Goal: Task Accomplishment & Management: Manage account settings

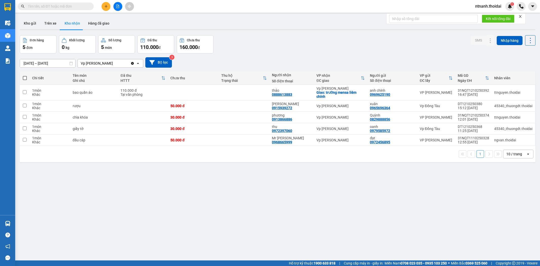
click at [33, 26] on button "Kho gửi" at bounding box center [30, 23] width 21 height 12
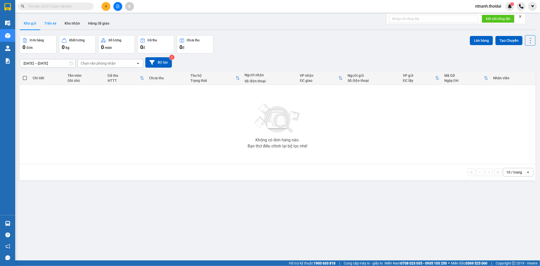
click at [56, 18] on button "Trên xe" at bounding box center [50, 23] width 20 height 12
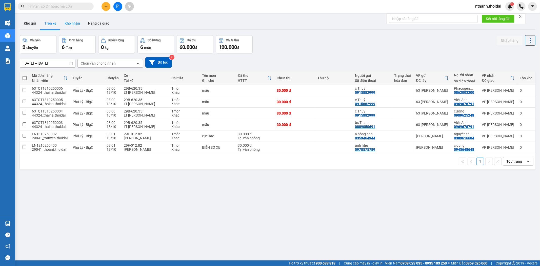
click at [72, 24] on button "Kho nhận" at bounding box center [73, 23] width 24 height 12
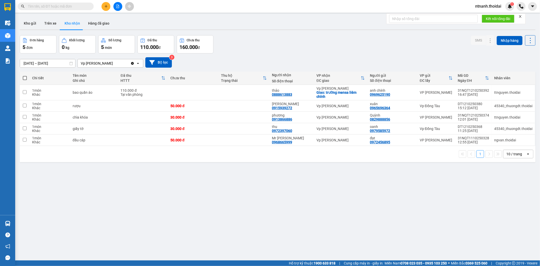
click at [102, 1] on div "Kết quả tìm kiếm ( 0 ) Bộ lọc No Data ntnanh.thoidai 1" at bounding box center [270, 6] width 540 height 13
click at [106, 7] on icon "plus" at bounding box center [106, 7] width 4 height 4
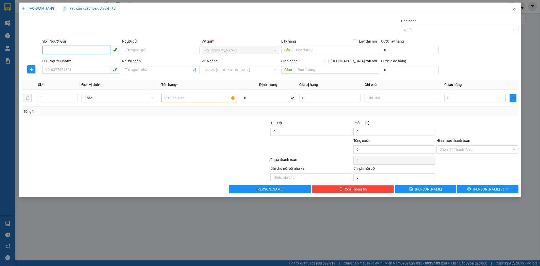
click at [79, 53] on input "SĐT Người Gửi" at bounding box center [76, 50] width 68 height 8
drag, startPoint x: 72, startPoint y: 52, endPoint x: 23, endPoint y: 74, distance: 53.6
click at [23, 74] on form "SĐT Người Gửi 0976262933 0976262933 Người gửi Tên người gửi VP gửi * Vp [PERSON…" at bounding box center [270, 56] width 497 height 37
type input "0976262933"
click at [71, 73] on input "SĐT Người Nhận *" at bounding box center [76, 70] width 68 height 8
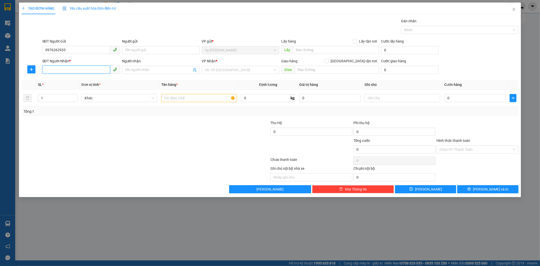
paste input "0976262933"
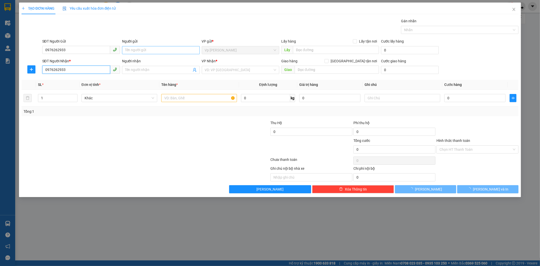
type input "0976262933"
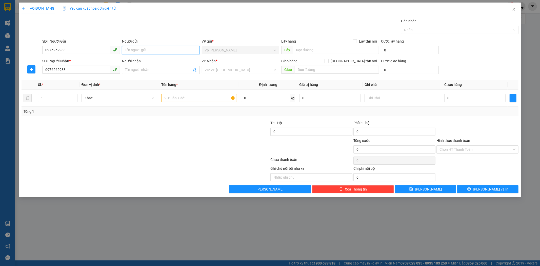
click at [159, 51] on input "Người gửi" at bounding box center [161, 50] width 78 height 8
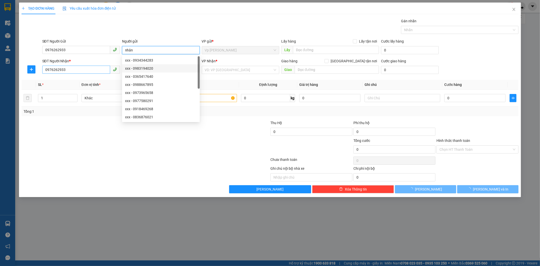
type input "nhân"
click at [95, 69] on input "0976262933" at bounding box center [76, 70] width 68 height 8
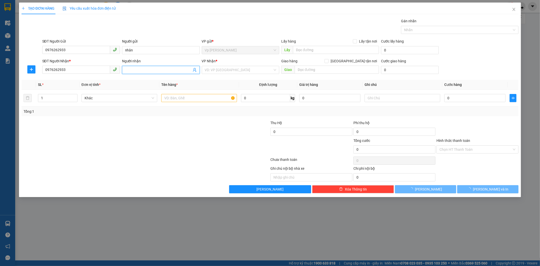
click at [158, 72] on input "Người nhận" at bounding box center [158, 70] width 67 height 6
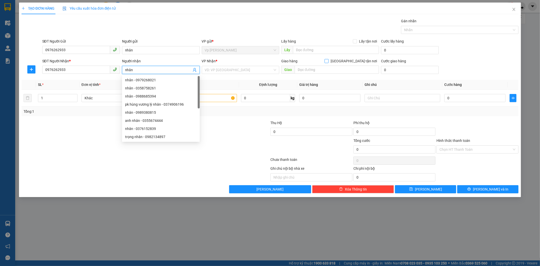
type input "nhân"
click at [358, 60] on span "[GEOGRAPHIC_DATA] tận nơi" at bounding box center [354, 61] width 50 height 6
click at [328, 60] on input "[GEOGRAPHIC_DATA] tận nơi" at bounding box center [327, 61] width 4 height 4
checkbox input "true"
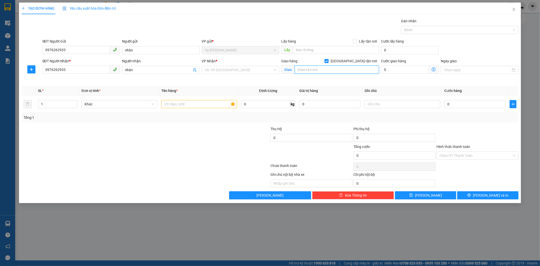
click at [352, 67] on input "text" at bounding box center [337, 70] width 84 height 8
type input "bgc [GEOGRAPHIC_DATA]"
click at [188, 107] on input "text" at bounding box center [199, 104] width 76 height 8
type input "d"
type input "đồ quên"
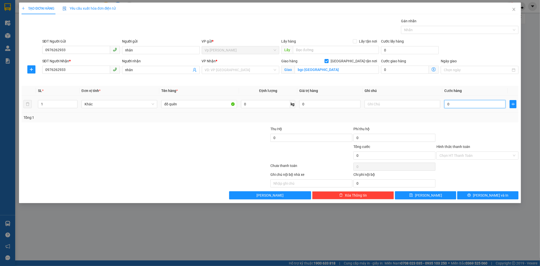
click at [454, 106] on input "0" at bounding box center [474, 104] width 61 height 8
type input "1"
type input "10"
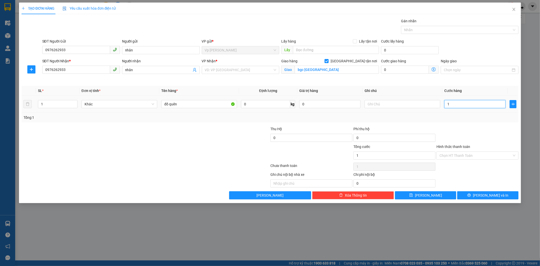
type input "10"
type input "100"
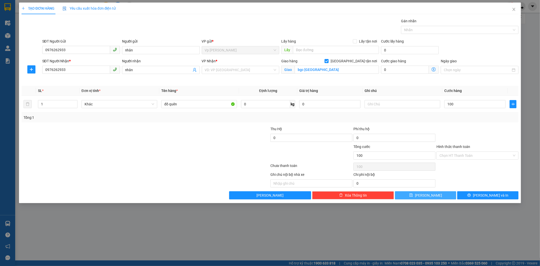
type input "100.000"
click at [427, 197] on span "[PERSON_NAME]" at bounding box center [428, 195] width 27 height 6
click at [232, 71] on input "search" at bounding box center [239, 70] width 68 height 8
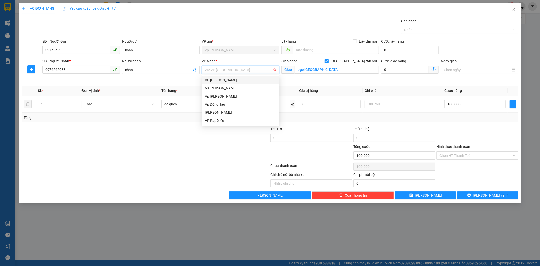
click at [233, 77] on div "VP [PERSON_NAME]" at bounding box center [241, 80] width 72 height 6
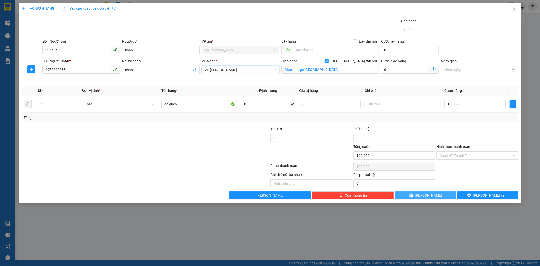
click at [418, 196] on button "[PERSON_NAME]" at bounding box center [425, 195] width 61 height 8
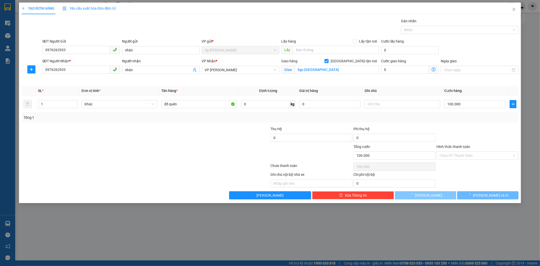
checkbox input "false"
type input "0"
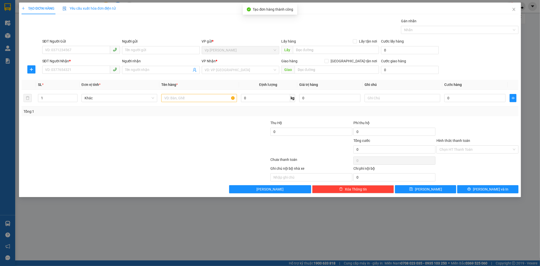
drag, startPoint x: 395, startPoint y: 250, endPoint x: 376, endPoint y: 224, distance: 32.5
click at [395, 250] on div "TẠO ĐƠN HÀNG Yêu cầu xuất hóa đơn điện tử Transit Pickup Surcharge Ids Transit …" at bounding box center [270, 133] width 540 height 266
click at [516, 9] on icon "close" at bounding box center [514, 9] width 4 height 4
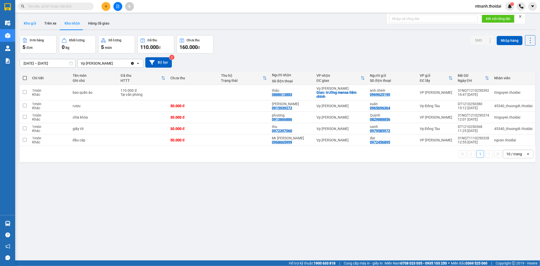
click at [28, 23] on button "Kho gửi" at bounding box center [30, 23] width 21 height 12
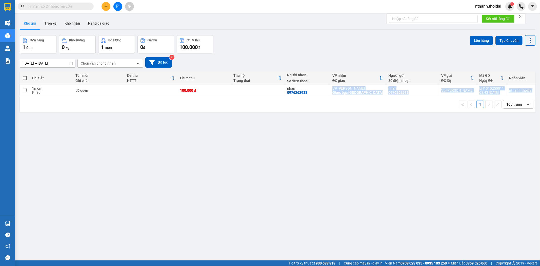
drag, startPoint x: 306, startPoint y: 93, endPoint x: 283, endPoint y: 95, distance: 23.1
click at [281, 98] on div "Chi tiết Tên món Ghi chú Đã thu HTTT Chưa thu Thu hộ Trạng thái Người nhận Số đ…" at bounding box center [278, 91] width 516 height 41
click at [292, 89] on div "nhân" at bounding box center [307, 88] width 40 height 4
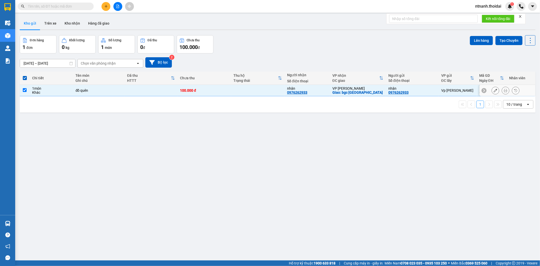
click at [292, 93] on div "0976262933" at bounding box center [297, 92] width 20 height 4
click at [234, 171] on div "ver 1.8.146 Kho gửi Trên xe Kho nhận Hàng đã giao Đơn hàng 1 đơn Khối lượng 0 k…" at bounding box center [278, 148] width 520 height 266
click at [110, 90] on div "đồ quên" at bounding box center [98, 90] width 47 height 4
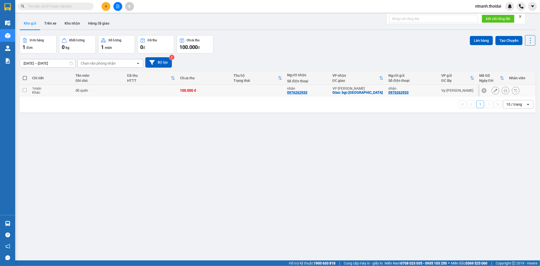
click at [40, 92] on div "Khác" at bounding box center [51, 92] width 38 height 4
checkbox input "true"
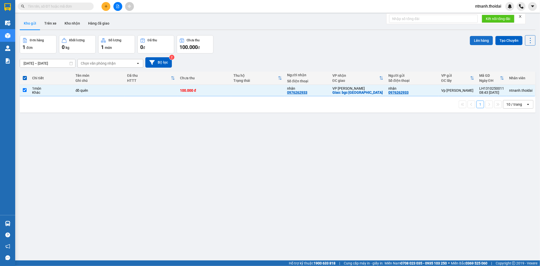
click at [475, 40] on button "Lên hàng" at bounding box center [481, 40] width 23 height 9
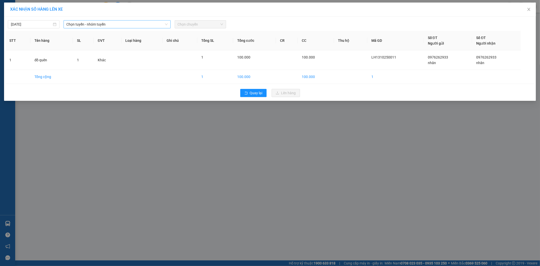
click at [130, 22] on span "Chọn tuyến - nhóm tuyến" at bounding box center [117, 25] width 101 height 8
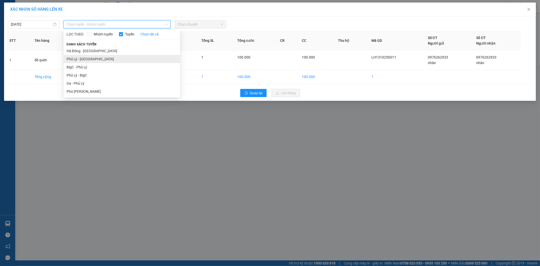
click at [106, 57] on li "Phủ Lý - [GEOGRAPHIC_DATA]" at bounding box center [122, 59] width 116 height 8
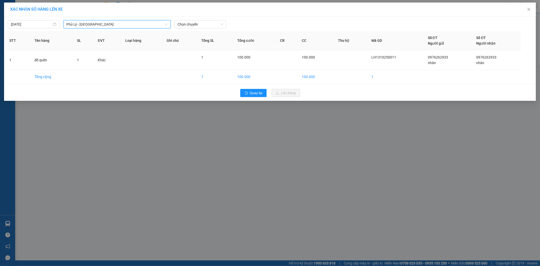
click at [201, 138] on div "XÁC NHẬN SỐ HÀNG LÊN XE [DATE] [GEOGRAPHIC_DATA] - [GEOGRAPHIC_DATA] [GEOGRAPHI…" at bounding box center [270, 133] width 540 height 266
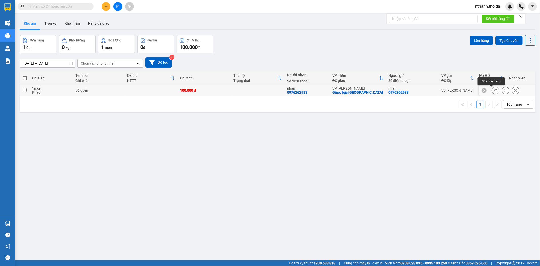
click at [492, 94] on button at bounding box center [495, 90] width 7 height 9
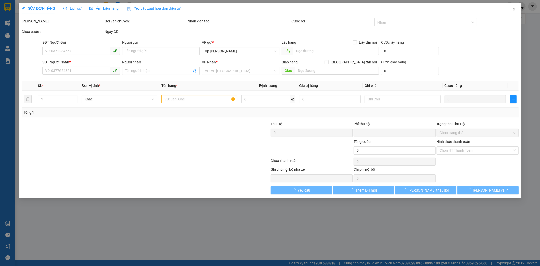
type input "0976262933"
type input "nhân"
type input "0976262933"
type input "nhân"
checkbox input "true"
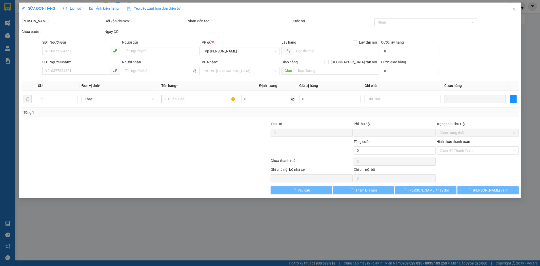
type input "bgc [GEOGRAPHIC_DATA]"
type input "0"
type input "100.000"
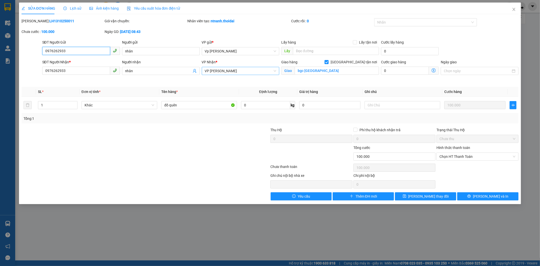
click at [248, 72] on span "VP [PERSON_NAME]" at bounding box center [241, 71] width 72 height 8
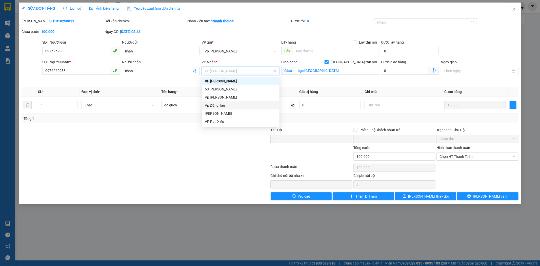
click at [224, 107] on div "Vp Đồng Tàu" at bounding box center [241, 106] width 72 height 6
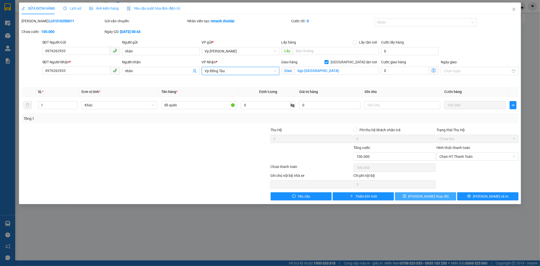
click at [406, 198] on span "save" at bounding box center [405, 196] width 4 height 4
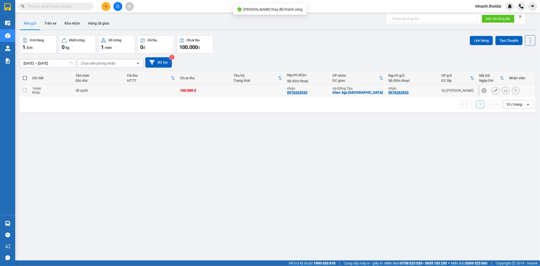
drag, startPoint x: 234, startPoint y: 89, endPoint x: 241, endPoint y: 87, distance: 7.4
click at [234, 89] on td at bounding box center [258, 90] width 54 height 11
checkbox input "true"
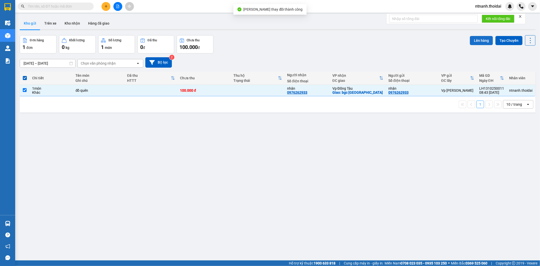
click at [486, 42] on button "Lên hàng" at bounding box center [481, 40] width 23 height 9
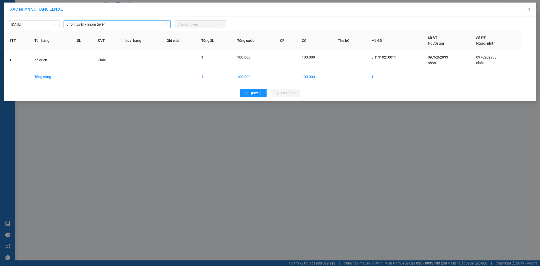
click at [85, 21] on span "Chọn tuyến - nhóm tuyến" at bounding box center [117, 25] width 101 height 8
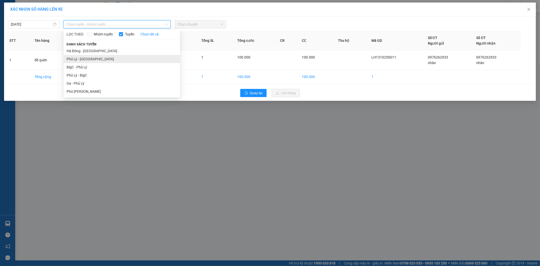
drag, startPoint x: 89, startPoint y: 90, endPoint x: 99, endPoint y: 60, distance: 32.3
click at [99, 60] on ul "Hà Đông - [GEOGRAPHIC_DATA] Phủ Lý - Hà Đông BigC - Phủ [PERSON_NAME] [PERSON_N…" at bounding box center [122, 71] width 116 height 49
click at [90, 174] on div "XÁC NHẬN SỐ HÀNG LÊN XE [DATE] Chọn tuyến - nhóm tuyến LỌC THEO Nhóm tuyến Tuyế…" at bounding box center [270, 133] width 540 height 266
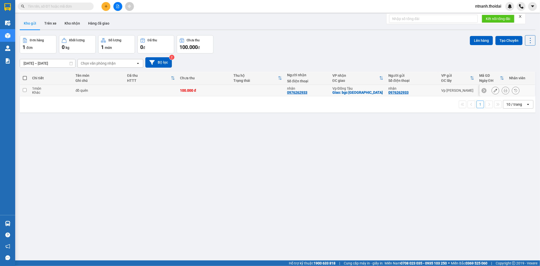
click at [74, 90] on td "đồ quên" at bounding box center [99, 90] width 52 height 11
checkbox input "true"
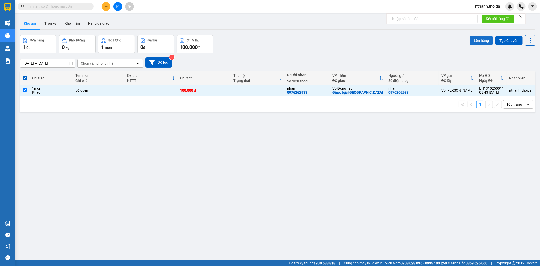
click at [473, 40] on button "Lên hàng" at bounding box center [481, 40] width 23 height 9
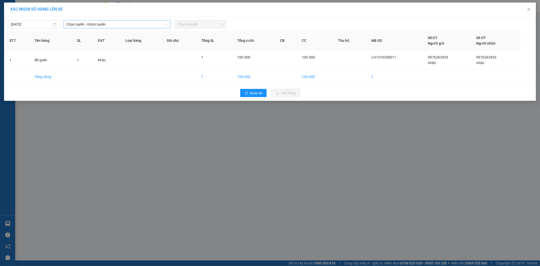
click at [118, 25] on span "Chọn tuyến - nhóm tuyến" at bounding box center [117, 25] width 101 height 8
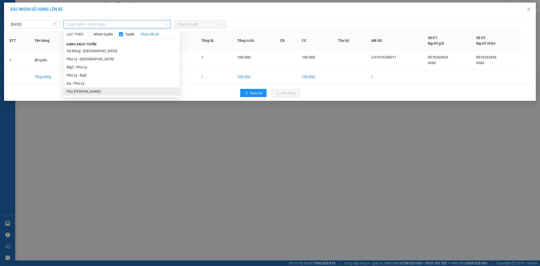
click at [85, 90] on li "Phủ [PERSON_NAME]" at bounding box center [122, 91] width 116 height 8
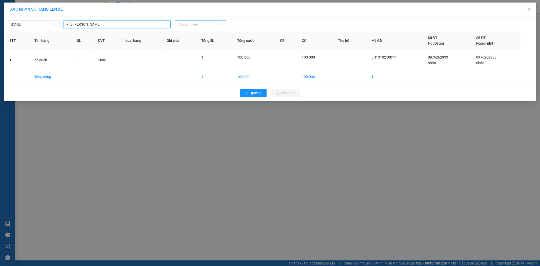
click at [199, 26] on span "Chọn chuyến" at bounding box center [201, 25] width 46 height 8
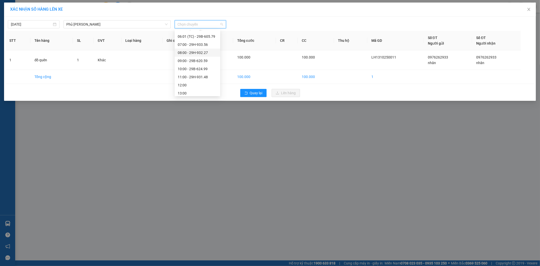
scroll to position [37, 0]
click at [124, 26] on span "Phủ [PERSON_NAME]" at bounding box center [117, 25] width 101 height 8
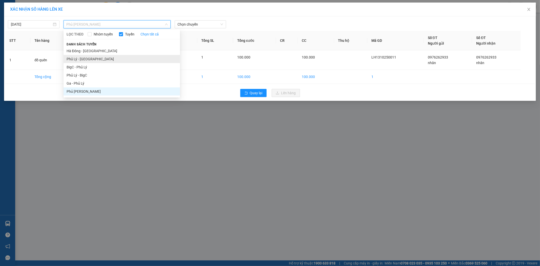
click at [103, 58] on li "Phủ Lý - [GEOGRAPHIC_DATA]" at bounding box center [122, 59] width 116 height 8
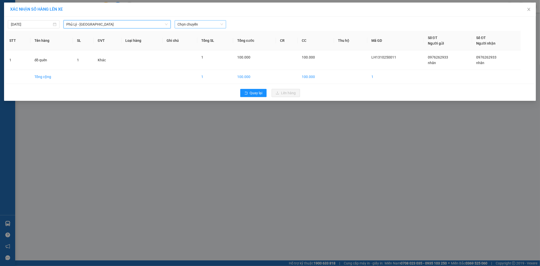
click at [203, 24] on span "Chọn chuyến" at bounding box center [201, 25] width 46 height 8
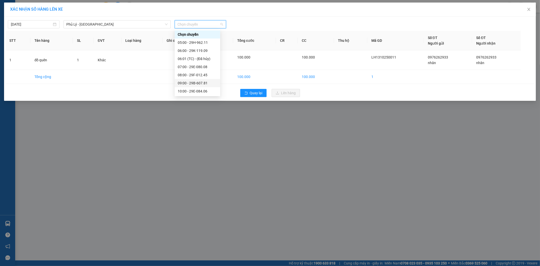
click at [193, 84] on div "09:00 - 29B-607.81" at bounding box center [198, 83] width 40 height 6
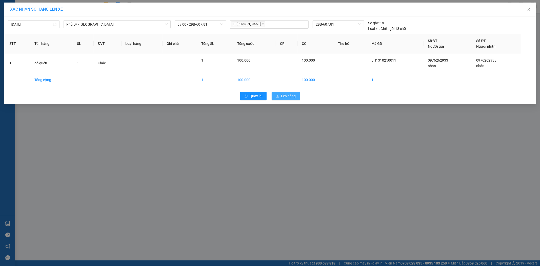
click at [286, 97] on span "Lên hàng" at bounding box center [288, 96] width 15 height 6
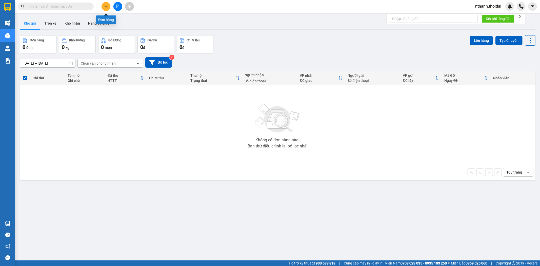
click at [107, 8] on button at bounding box center [106, 6] width 9 height 9
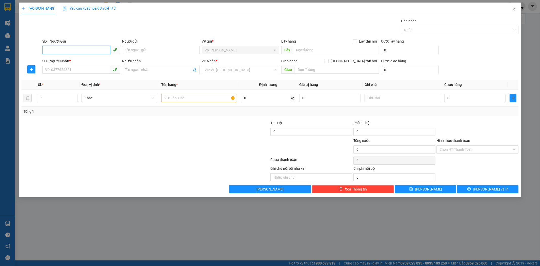
click at [70, 51] on input "SĐT Người Gửi" at bounding box center [76, 50] width 68 height 8
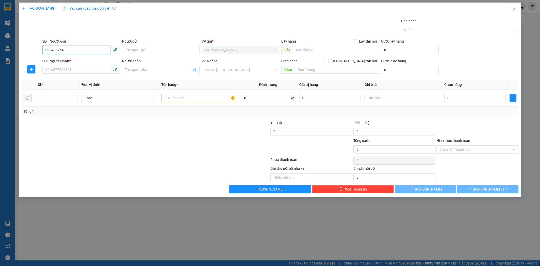
type input "0984037548"
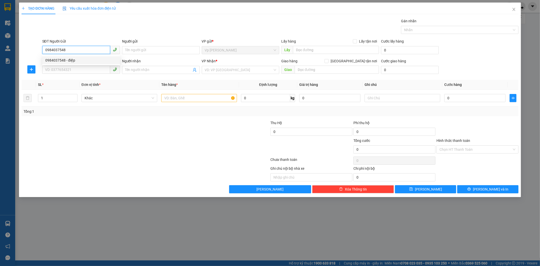
click at [68, 61] on div "0984037548 - điệp" at bounding box center [81, 60] width 72 height 6
type input "điệp"
type input "0984037548"
click at [68, 70] on input "SĐT Người Nhận *" at bounding box center [76, 70] width 68 height 8
type input "0916906866"
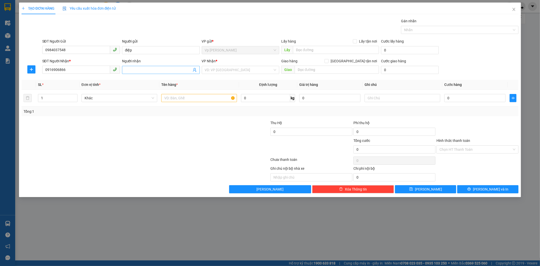
click at [151, 71] on input "Người nhận" at bounding box center [158, 70] width 67 height 6
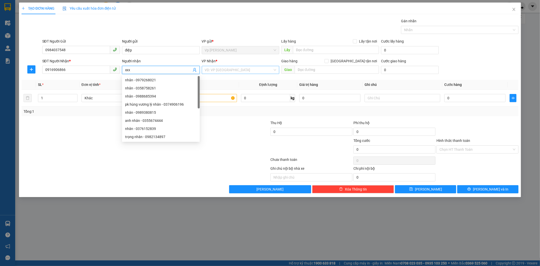
type input "xxx"
click at [228, 72] on input "search" at bounding box center [239, 70] width 68 height 8
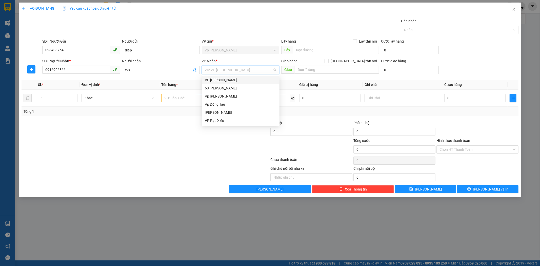
click at [226, 79] on div "VP [PERSON_NAME]" at bounding box center [241, 80] width 72 height 6
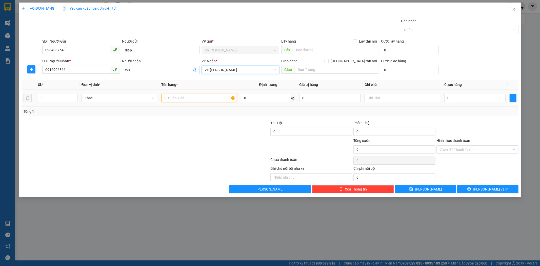
click at [183, 95] on input "text" at bounding box center [199, 98] width 76 height 8
type input "phụ tùng"
click at [460, 100] on input "0" at bounding box center [474, 98] width 61 height 8
type input "4"
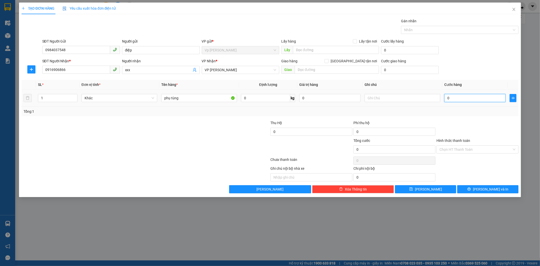
type input "4"
type input "40"
type input "40.000"
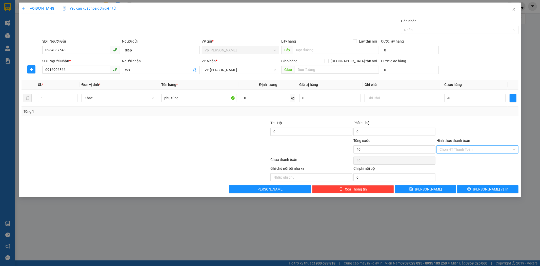
type input "40.000"
click at [472, 152] on input "Hình thức thanh toán" at bounding box center [476, 150] width 72 height 8
click at [470, 155] on div "Tại văn phòng" at bounding box center [478, 159] width 82 height 8
type input "0"
click at [427, 187] on span "[PERSON_NAME]" at bounding box center [428, 189] width 27 height 6
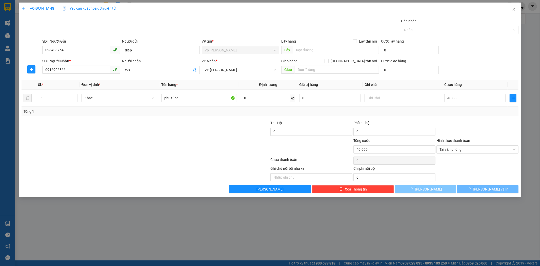
type input "0"
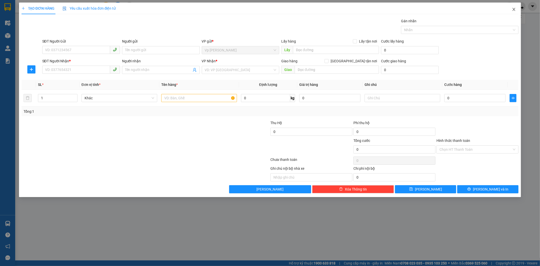
click at [513, 11] on icon "close" at bounding box center [514, 9] width 4 height 4
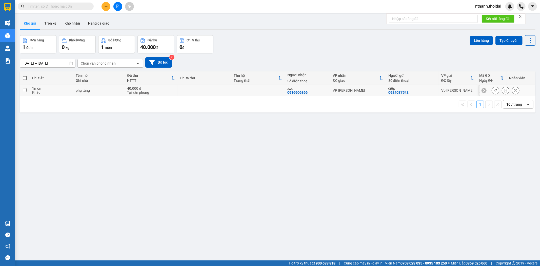
click at [50, 94] on div "Khác" at bounding box center [51, 92] width 38 height 4
checkbox input "true"
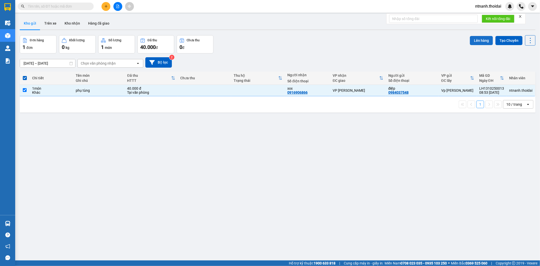
click at [481, 42] on button "Lên hàng" at bounding box center [481, 40] width 23 height 9
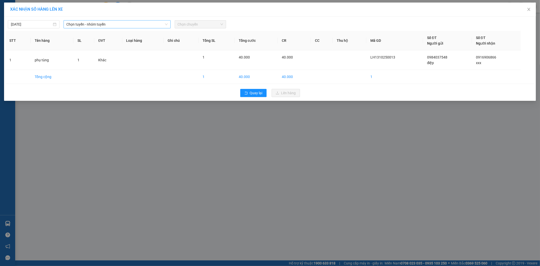
click at [111, 27] on span "Chọn tuyến - nhóm tuyến" at bounding box center [117, 25] width 101 height 8
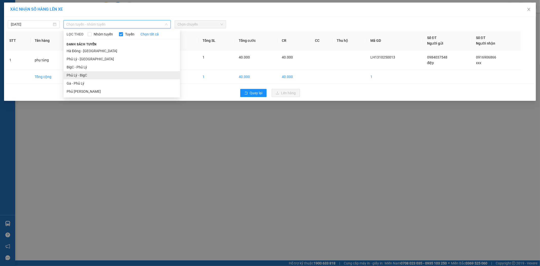
click at [95, 76] on li "Phủ Lý - BigC" at bounding box center [122, 75] width 116 height 8
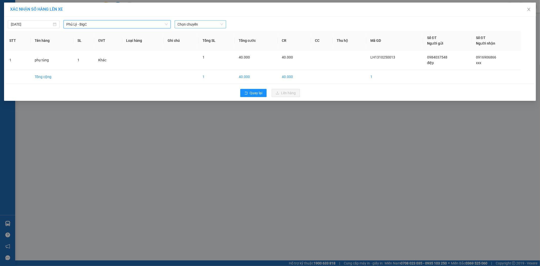
click at [210, 25] on span "Chọn chuyến" at bounding box center [201, 25] width 46 height 8
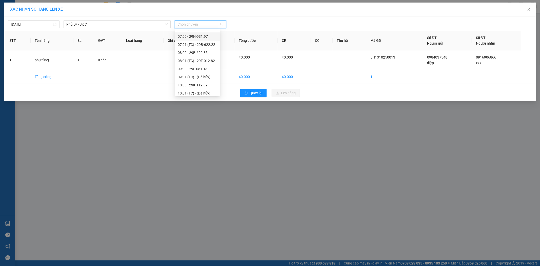
scroll to position [47, 0]
click at [198, 77] on div "09:01 (TC) - (Đã hủy)" at bounding box center [198, 77] width 40 height 6
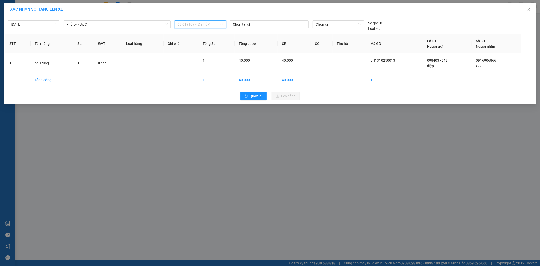
click at [199, 23] on span "09:01 (TC) - (Đã hủy)" at bounding box center [201, 25] width 46 height 8
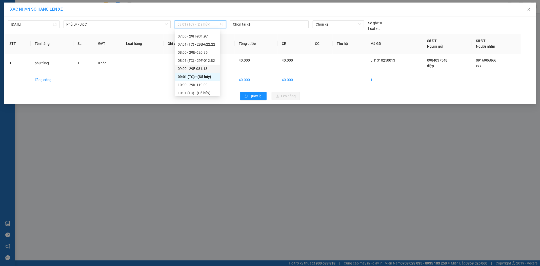
click at [199, 66] on div "09:00 - 29E-081.13" at bounding box center [198, 69] width 40 height 6
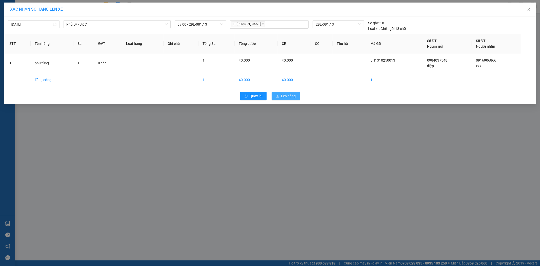
click at [292, 97] on span "Lên hàng" at bounding box center [288, 96] width 15 height 6
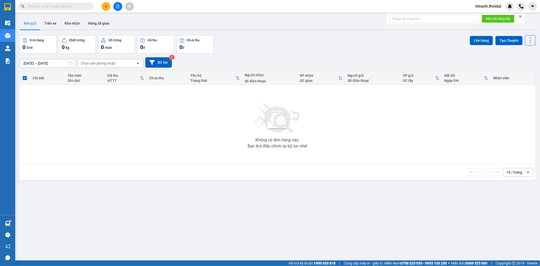
click at [106, 5] on icon "plus" at bounding box center [106, 7] width 4 height 4
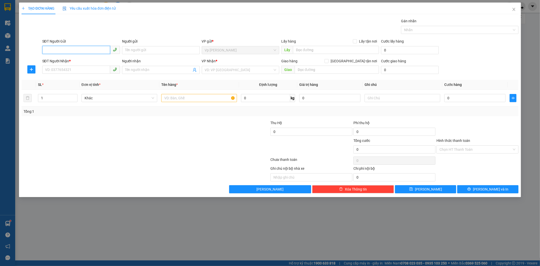
click at [89, 51] on input "SĐT Người Gửi" at bounding box center [76, 50] width 68 height 8
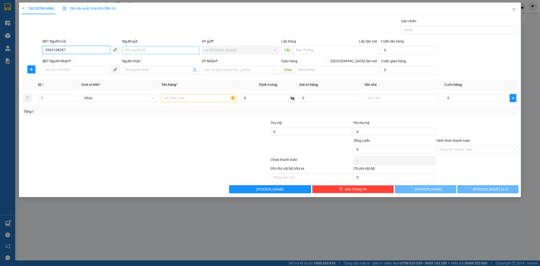
type input "0963108287"
click at [160, 53] on input "Người gửi" at bounding box center [161, 50] width 78 height 8
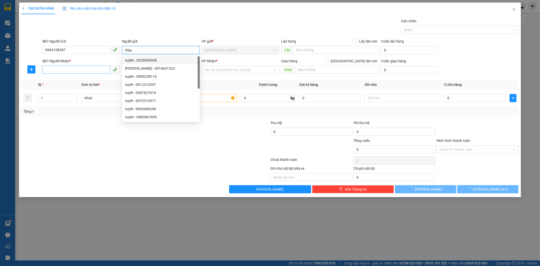
type input "thủy"
click at [61, 68] on input "SĐT Người Nhận *" at bounding box center [76, 70] width 68 height 8
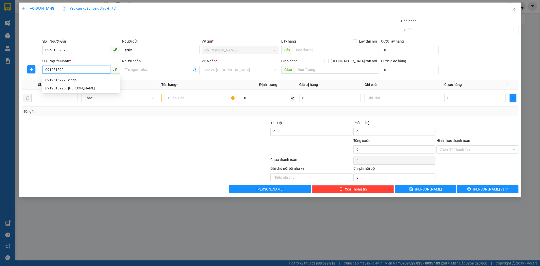
type input "0912515929"
click at [66, 80] on div "0912515929 - c nga" at bounding box center [81, 80] width 72 height 6
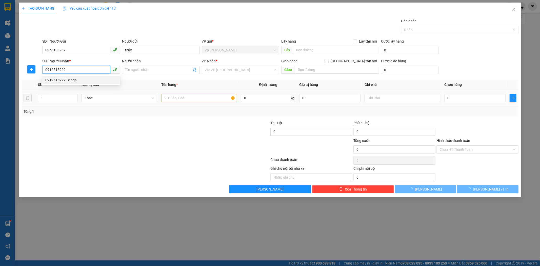
type input "c nga"
type input "k dán bill"
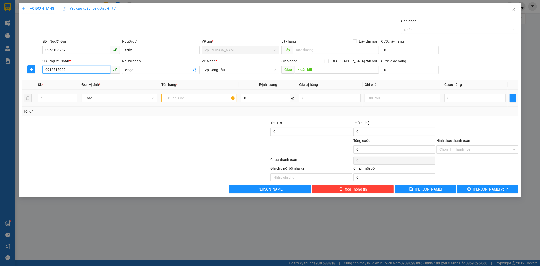
type input "0912515929"
click at [208, 102] on input "text" at bounding box center [199, 98] width 76 height 8
type input "gt"
click at [455, 94] on input "0" at bounding box center [474, 98] width 61 height 8
type input "3"
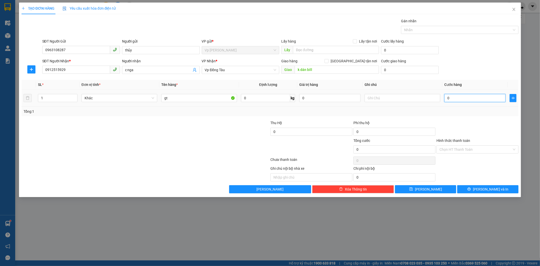
type input "3"
type input "30"
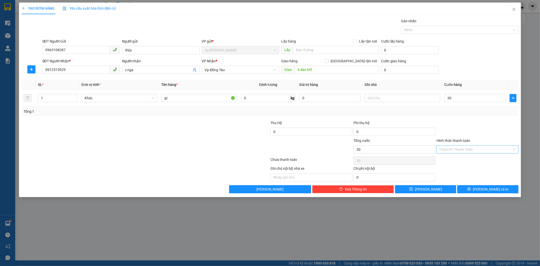
type input "30.000"
click at [472, 146] on input "Hình thức thanh toán" at bounding box center [476, 150] width 72 height 8
click at [467, 159] on div "Tại văn phòng" at bounding box center [478, 160] width 76 height 6
type input "0"
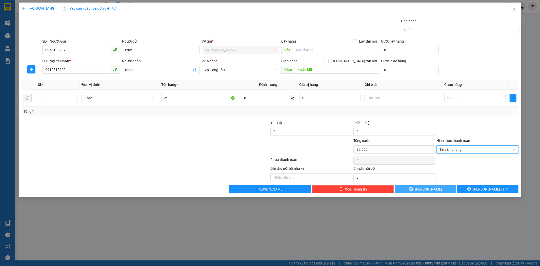
click at [436, 191] on button "[PERSON_NAME]" at bounding box center [425, 189] width 61 height 8
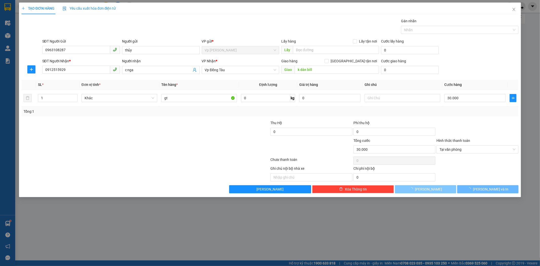
type input "0"
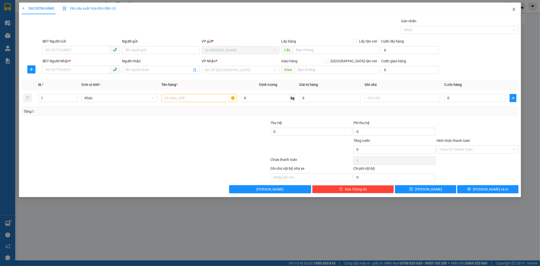
click at [511, 7] on span "Close" at bounding box center [514, 10] width 14 height 14
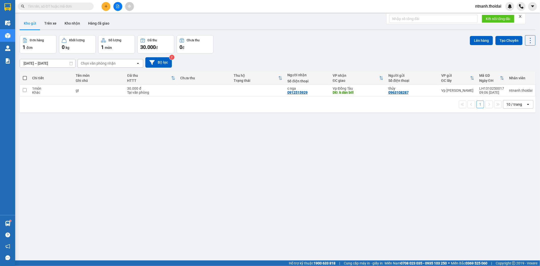
click at [76, 79] on div "Ghi chú" at bounding box center [99, 81] width 47 height 4
click at [73, 91] on td "gt" at bounding box center [99, 90] width 52 height 11
checkbox input "true"
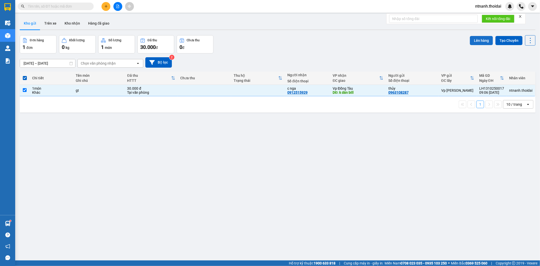
click at [481, 40] on button "Lên hàng" at bounding box center [481, 40] width 23 height 9
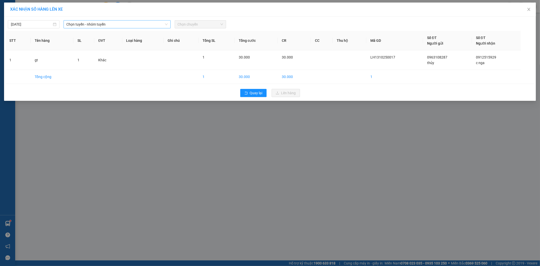
click at [99, 23] on span "Chọn tuyến - nhóm tuyến" at bounding box center [117, 25] width 101 height 8
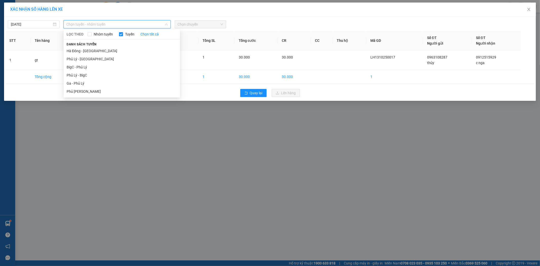
drag, startPoint x: 87, startPoint y: 90, endPoint x: 135, endPoint y: 43, distance: 67.2
click at [87, 89] on li "Phủ [PERSON_NAME]" at bounding box center [122, 91] width 116 height 8
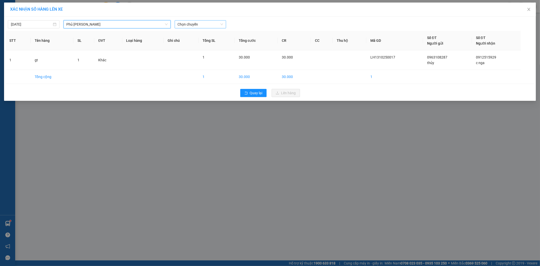
click at [208, 26] on span "Chọn chuyến" at bounding box center [201, 25] width 46 height 8
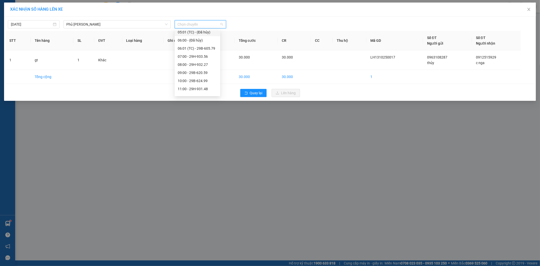
scroll to position [19, 0]
click at [199, 73] on div "09:00 - 29B-620.59" at bounding box center [198, 73] width 40 height 6
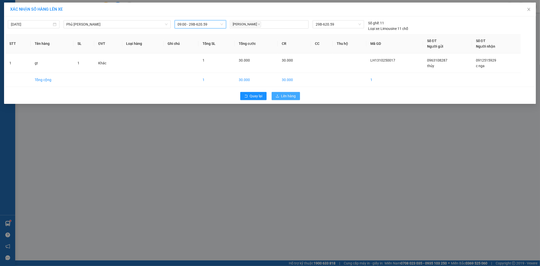
drag, startPoint x: 280, startPoint y: 95, endPoint x: 302, endPoint y: 129, distance: 40.7
click at [280, 95] on button "Lên hàng" at bounding box center [286, 96] width 28 height 8
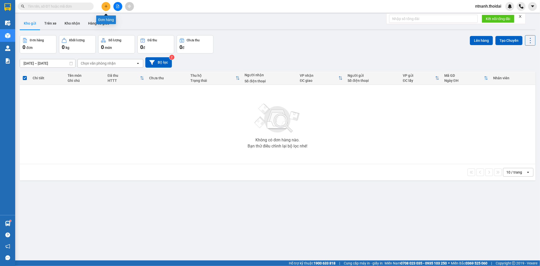
click at [105, 8] on button at bounding box center [106, 6] width 9 height 9
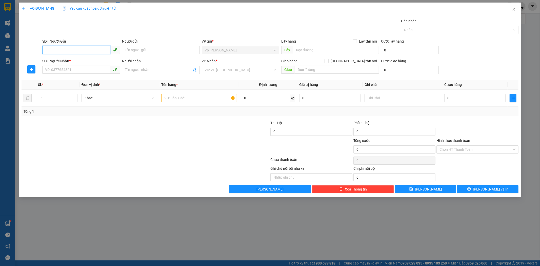
click at [79, 50] on input "SĐT Người Gửi" at bounding box center [76, 50] width 68 height 8
click at [516, 7] on span "Close" at bounding box center [514, 10] width 14 height 14
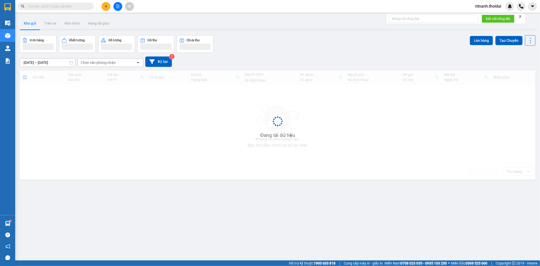
click at [51, 5] on input "text" at bounding box center [58, 7] width 60 height 6
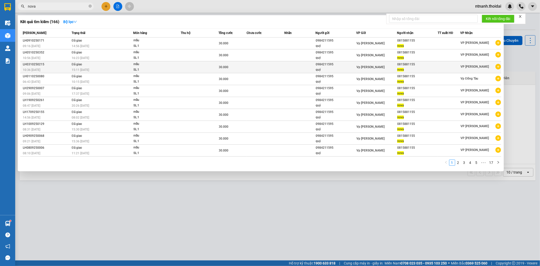
type input "nova"
click at [500, 67] on icon "plus-circle" at bounding box center [499, 67] width 6 height 6
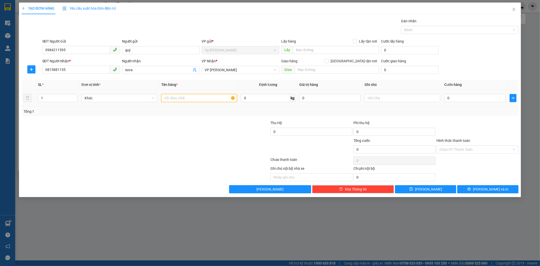
click at [191, 102] on input "text" at bounding box center [199, 98] width 76 height 8
type input "mẫu"
click at [470, 101] on input "0" at bounding box center [474, 98] width 61 height 8
type input "3"
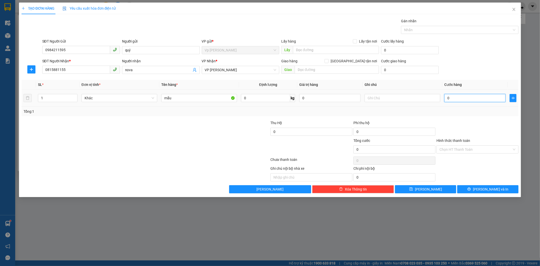
type input "3"
type input "30"
type input "30.000"
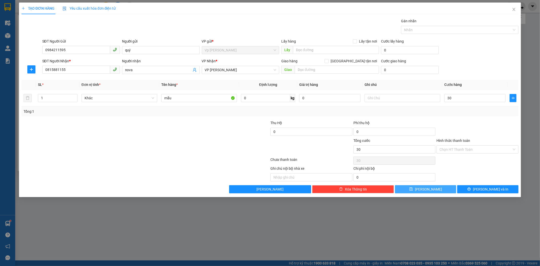
type input "30.000"
click at [425, 189] on button "[PERSON_NAME]" at bounding box center [425, 189] width 61 height 8
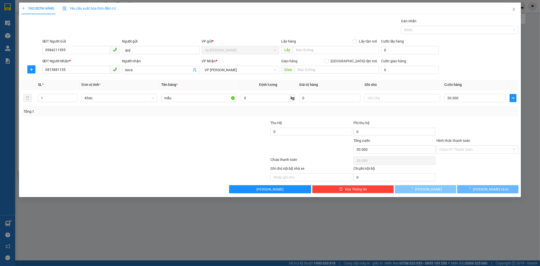
type input "0"
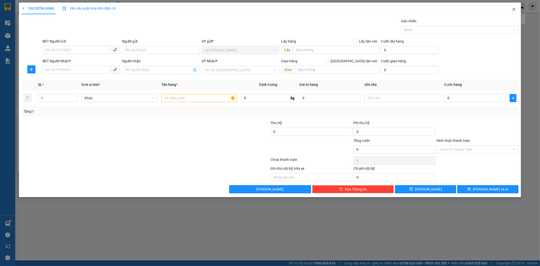
click at [513, 13] on span "Close" at bounding box center [514, 10] width 14 height 14
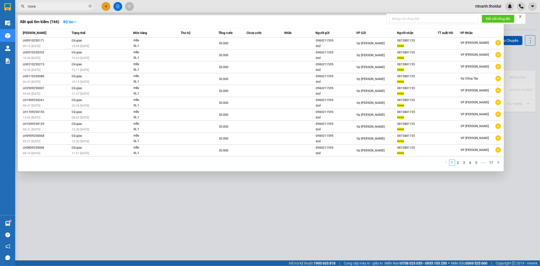
click at [513, 12] on div at bounding box center [270, 133] width 540 height 266
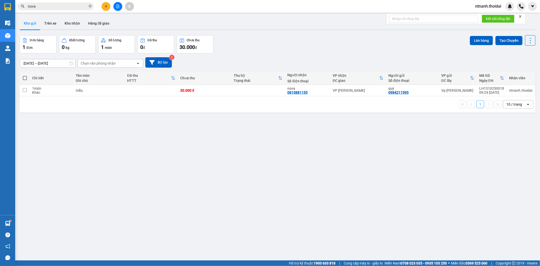
click at [174, 126] on div "ver 1.8.146 Kho gửi Trên xe Kho nhận Hàng đã giao Đơn hàng 1 đơn Khối lượng 0 k…" at bounding box center [278, 148] width 520 height 266
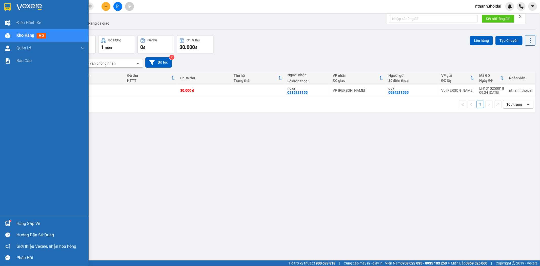
click at [6, 223] on img at bounding box center [7, 223] width 5 height 5
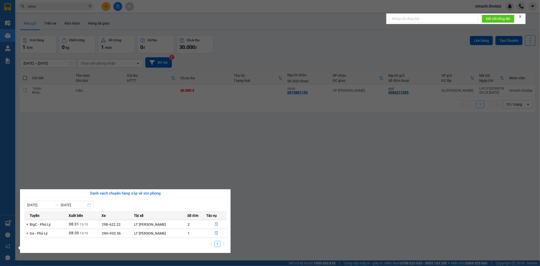
drag, startPoint x: 288, startPoint y: 222, endPoint x: 285, endPoint y: 210, distance: 12.2
click at [288, 222] on section "Kết quả tìm kiếm ( 166 ) Bộ lọc Mã ĐH Trạng thái Món hàng Thu hộ Tổng cước Chưa…" at bounding box center [270, 133] width 540 height 266
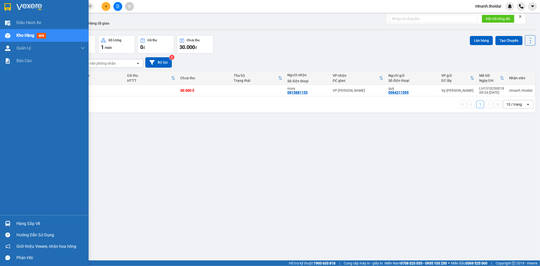
drag, startPoint x: 37, startPoint y: 226, endPoint x: 0, endPoint y: 181, distance: 58.1
click at [37, 226] on div "Hàng sắp về" at bounding box center [50, 224] width 68 height 8
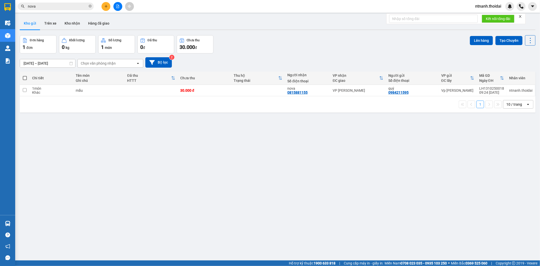
click at [366, 214] on section "Kết quả tìm kiếm ( 166 ) Bộ lọc Mã ĐH Trạng thái Món hàng Thu hộ Tổng cước Chưa…" at bounding box center [270, 133] width 540 height 266
click at [45, 23] on button "Trên xe" at bounding box center [50, 23] width 20 height 12
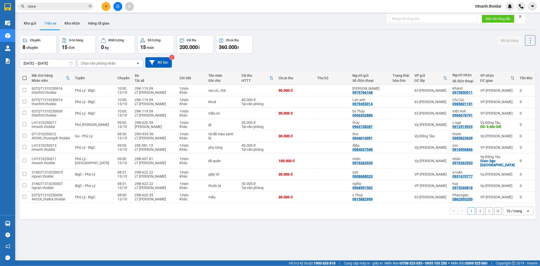
click at [295, 233] on div "ver 1.8.146 Kho gửi Trên xe Kho nhận Hàng đã giao Chuyến 8 chuyến Đơn hàng 15 đ…" at bounding box center [278, 148] width 520 height 266
click at [70, 23] on button "Kho nhận" at bounding box center [73, 23] width 24 height 12
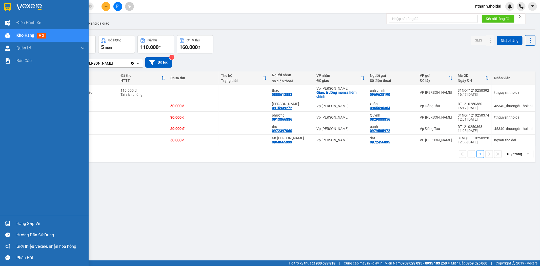
click at [14, 227] on div "Hàng sắp về" at bounding box center [44, 223] width 89 height 11
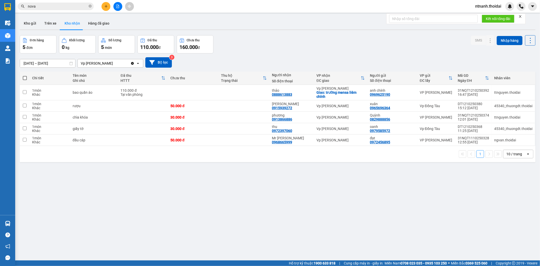
click at [340, 240] on section "Kết quả tìm kiếm ( 166 ) Bộ lọc Mã ĐH Trạng thái Món hàng Thu hộ Tổng cước Chưa…" at bounding box center [270, 133] width 540 height 266
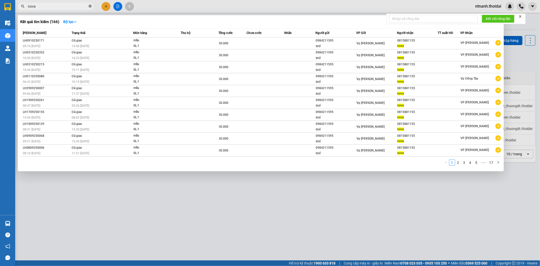
click at [91, 5] on icon "close-circle" at bounding box center [90, 6] width 3 height 3
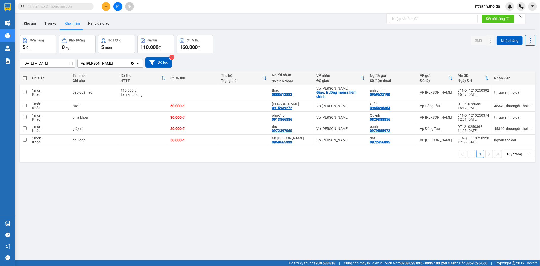
type input "5"
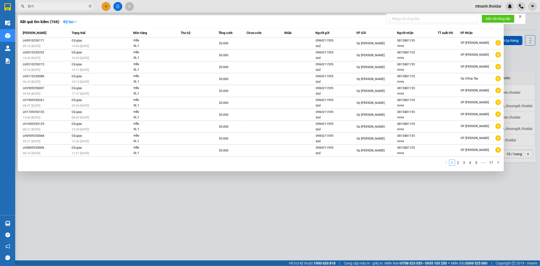
type input "5112"
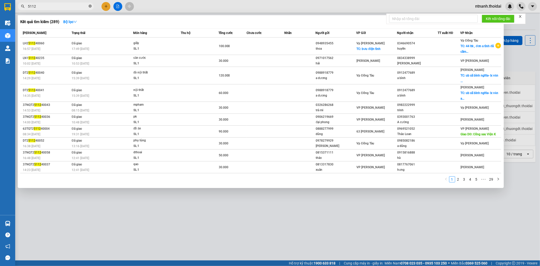
click at [89, 6] on icon "close-circle" at bounding box center [90, 6] width 3 height 3
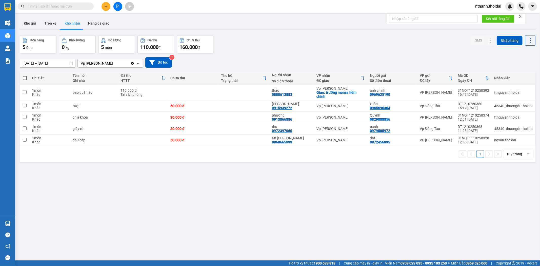
click at [43, 7] on input "text" at bounding box center [58, 7] width 60 height 6
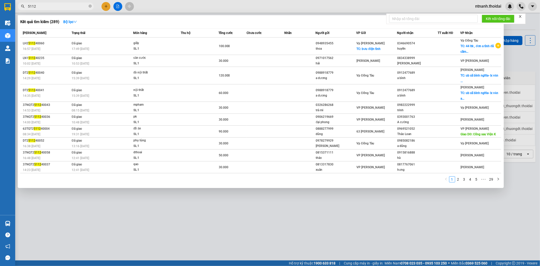
type input "5112"
click at [282, 245] on div at bounding box center [270, 133] width 540 height 266
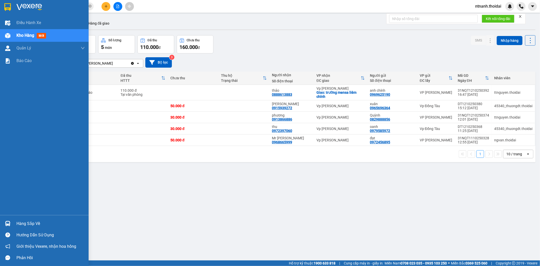
drag, startPoint x: 13, startPoint y: 225, endPoint x: 19, endPoint y: 225, distance: 5.6
click at [13, 225] on div "Hàng sắp về" at bounding box center [44, 223] width 89 height 11
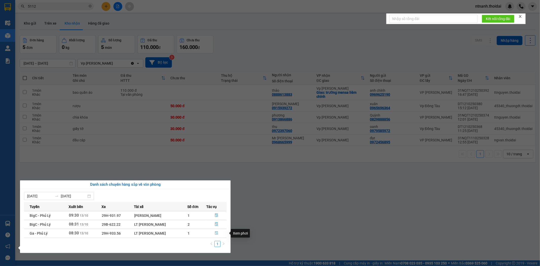
click at [216, 233] on icon "file-done" at bounding box center [216, 233] width 3 height 4
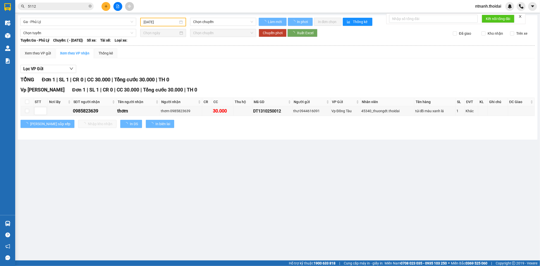
type input "[DATE]"
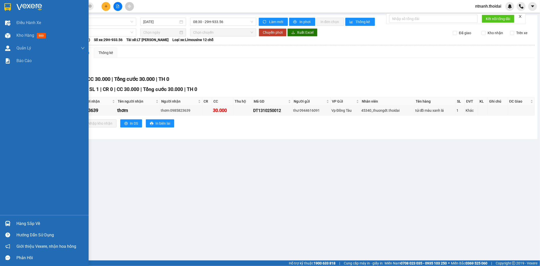
click at [30, 223] on div "Hàng sắp về" at bounding box center [50, 224] width 68 height 8
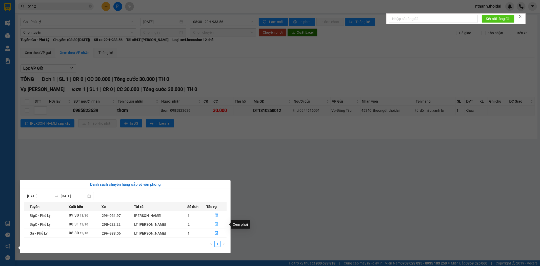
click at [214, 226] on button "button" at bounding box center [217, 224] width 20 height 8
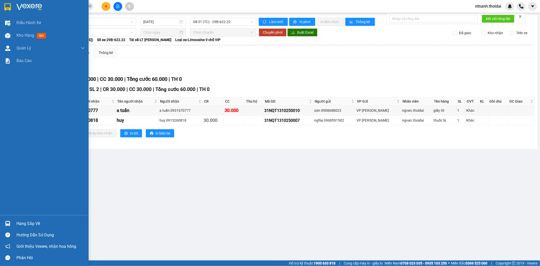
click at [14, 220] on div "Hàng sắp về" at bounding box center [44, 223] width 89 height 11
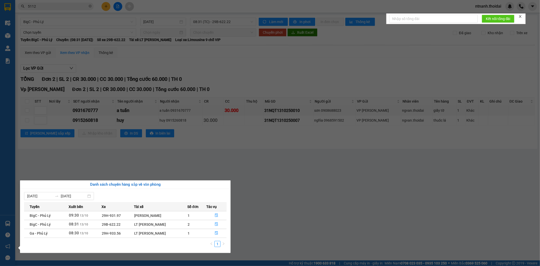
click at [245, 232] on section "Kết quả tìm kiếm ( 289 ) Bộ lọc Mã ĐH Trạng thái Món hàng Thu hộ Tổng cước Chưa…" at bounding box center [270, 133] width 540 height 266
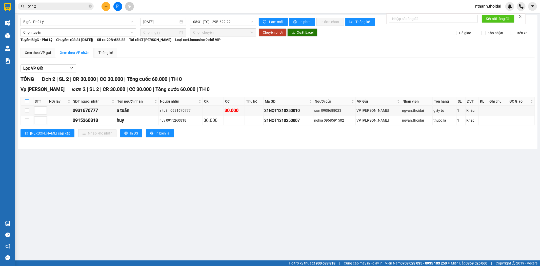
click at [26, 101] on input "checkbox" at bounding box center [27, 101] width 4 height 4
checkbox input "true"
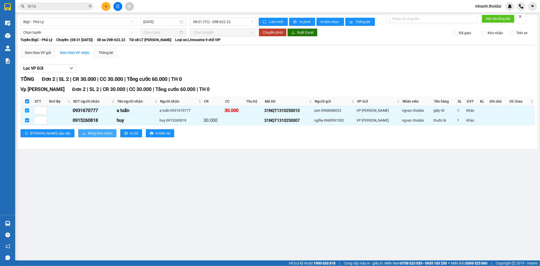
click at [88, 133] on span "Nhập kho nhận" at bounding box center [100, 133] width 25 height 6
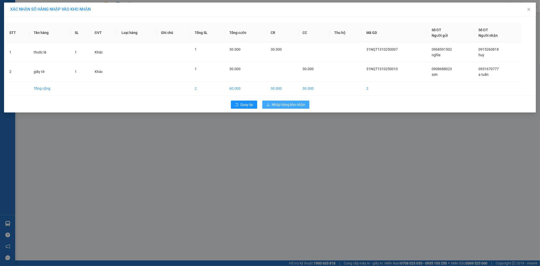
click at [291, 107] on button "Nhập hàng kho nhận" at bounding box center [285, 105] width 47 height 8
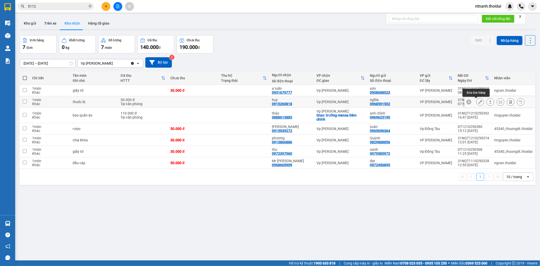
drag, startPoint x: 477, startPoint y: 103, endPoint x: 489, endPoint y: 103, distance: 11.4
click at [489, 103] on div at bounding box center [501, 102] width 48 height 8
click at [489, 103] on button at bounding box center [490, 101] width 7 height 9
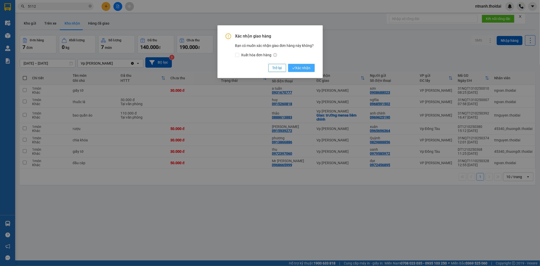
click at [295, 69] on icon "check" at bounding box center [293, 67] width 3 height 3
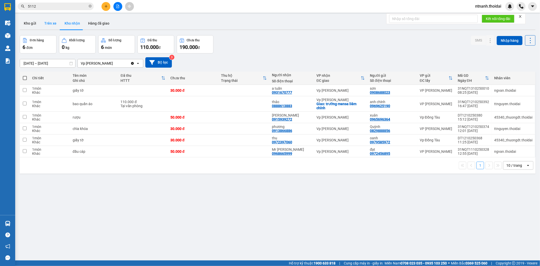
click at [55, 23] on button "Trên xe" at bounding box center [50, 23] width 20 height 12
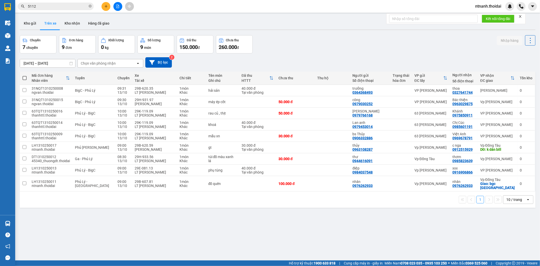
click at [294, 236] on div "ver 1.8.146 Kho gửi Trên xe Kho nhận Hàng đã giao Chuyến 7 chuyến Đơn hàng 9 đơ…" at bounding box center [278, 148] width 520 height 266
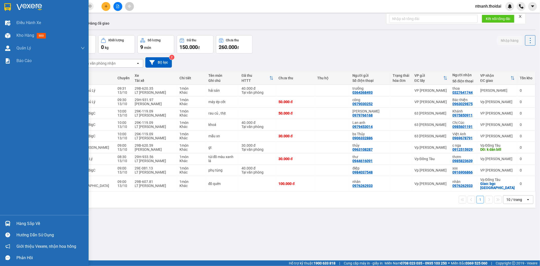
click at [35, 222] on div "Hàng sắp về" at bounding box center [50, 224] width 68 height 8
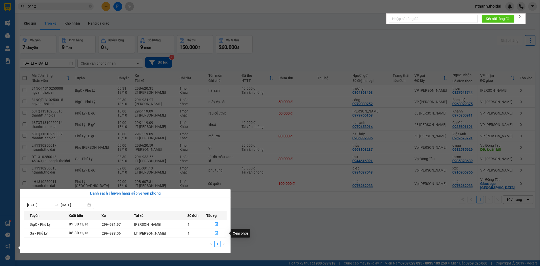
click at [217, 229] on button "button" at bounding box center [217, 233] width 20 height 8
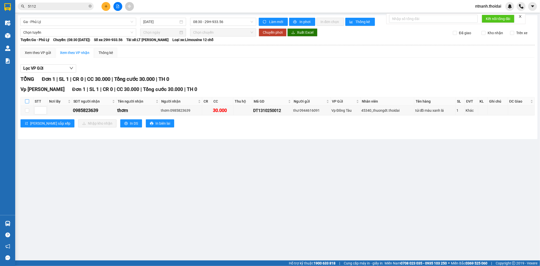
click at [27, 101] on input "checkbox" at bounding box center [27, 101] width 4 height 4
checkbox input "true"
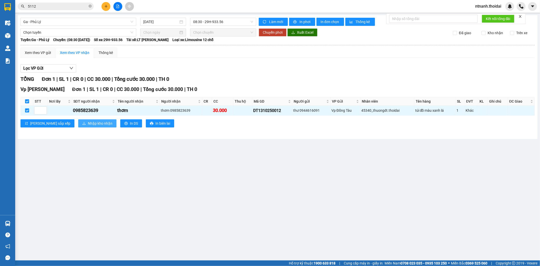
click at [78, 122] on button "Nhập kho nhận" at bounding box center [97, 123] width 38 height 8
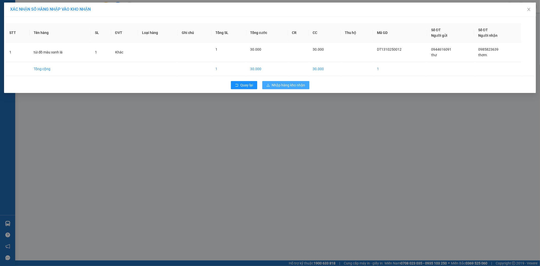
click at [285, 84] on span "Nhập hàng kho nhận" at bounding box center [288, 85] width 33 height 6
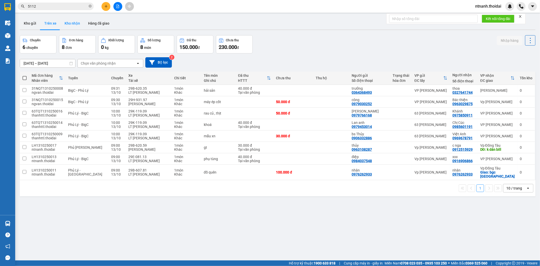
click at [79, 20] on button "Kho nhận" at bounding box center [73, 23] width 24 height 12
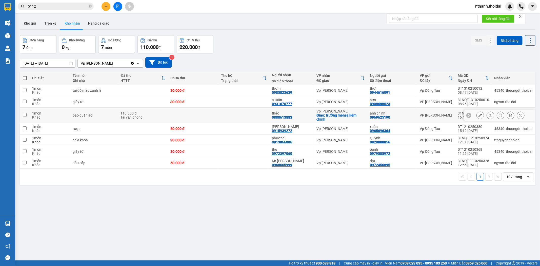
click at [283, 117] on div "0888613883" at bounding box center [282, 117] width 20 height 4
copy div "0888613883"
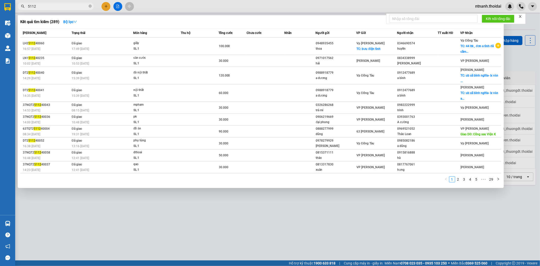
click at [58, 4] on input "5112" at bounding box center [58, 7] width 60 height 6
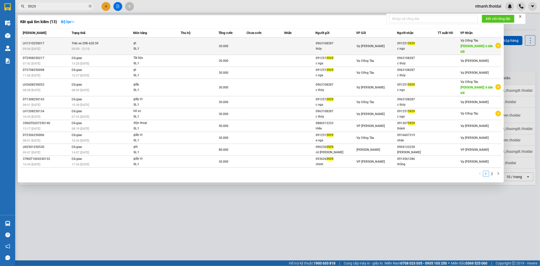
type input "5929"
click at [69, 46] on div "09:06 [DATE]" at bounding box center [46, 49] width 47 height 6
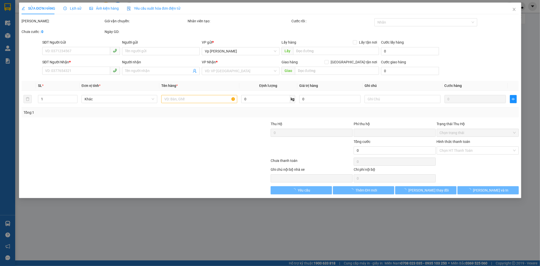
type input "0963108287"
type input "thủy"
type input "0912515929"
type input "c nga"
type input "k dán bill"
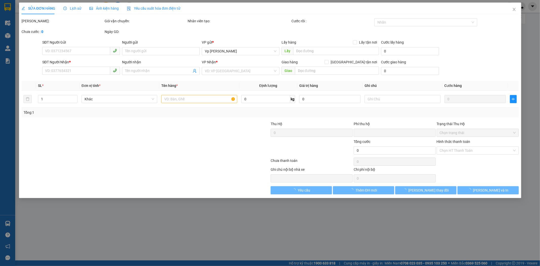
type input "0"
type input "30.000"
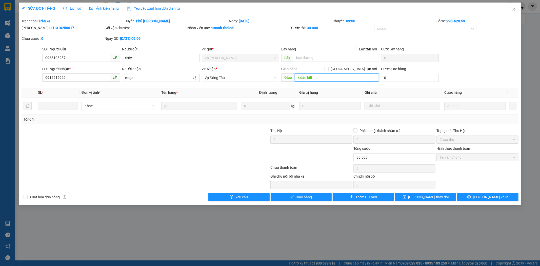
click at [308, 80] on input "k dán bill" at bounding box center [337, 77] width 84 height 8
click at [441, 200] on button "[PERSON_NAME] thay đổi" at bounding box center [425, 197] width 61 height 8
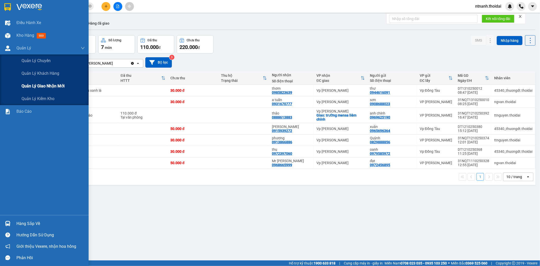
click at [38, 87] on span "Quản lý giao nhận mới" at bounding box center [43, 86] width 43 height 6
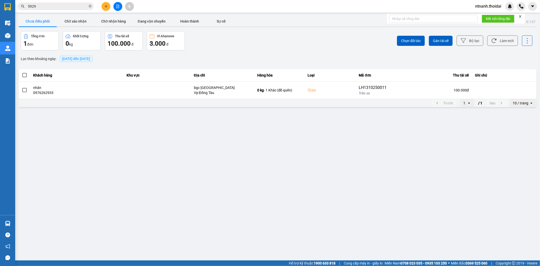
click at [85, 58] on span "[DATE] đến [DATE]" at bounding box center [76, 59] width 28 height 4
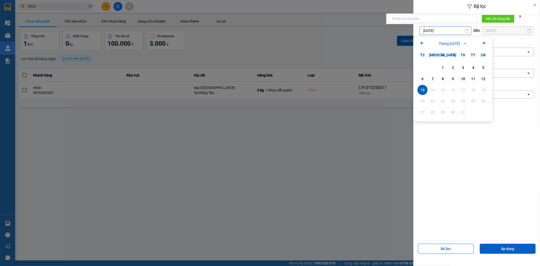
click at [454, 30] on input "[DATE]" at bounding box center [445, 31] width 51 height 8
click at [478, 79] on div "12" at bounding box center [483, 79] width 10 height 10
type input "[DATE]"
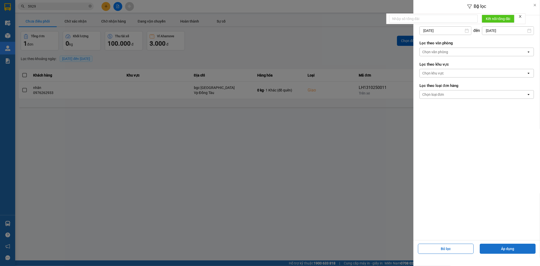
click at [515, 251] on button "Áp dụng" at bounding box center [508, 249] width 56 height 10
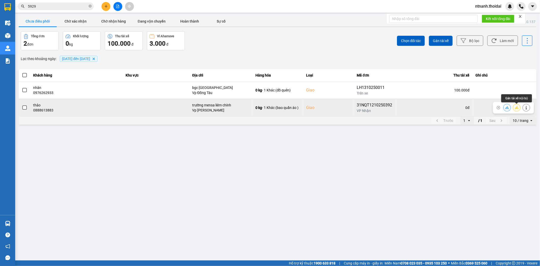
click at [518, 109] on icon at bounding box center [517, 108] width 4 height 4
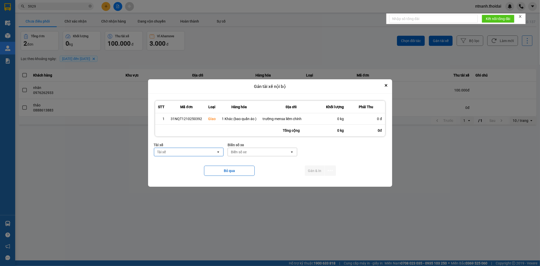
click at [183, 152] on div "Tài xế" at bounding box center [185, 152] width 62 height 8
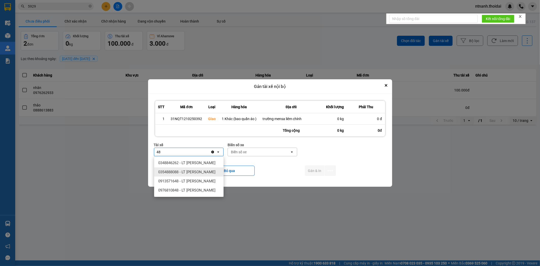
type input "4"
type input "thế"
click at [197, 188] on span "0977825225 - TC [PERSON_NAME]" at bounding box center [187, 190] width 58 height 5
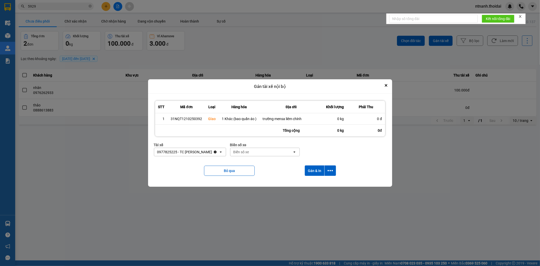
click at [266, 154] on div "Biển số xe" at bounding box center [261, 152] width 62 height 8
type input "48"
click at [262, 175] on div "30G-720.48" at bounding box center [262, 171] width 69 height 9
click at [314, 168] on button "Gán & In" at bounding box center [314, 170] width 19 height 10
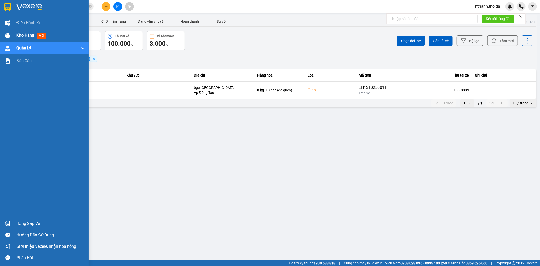
click at [20, 41] on div "Kho hàng mới" at bounding box center [50, 35] width 68 height 13
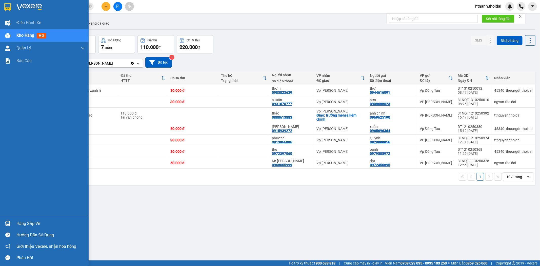
click at [17, 222] on div "Hàng sắp về" at bounding box center [50, 224] width 68 height 8
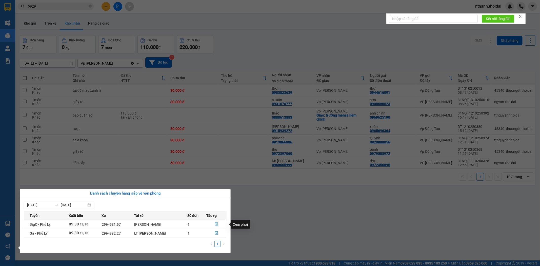
click at [216, 224] on icon "file-done" at bounding box center [216, 224] width 3 height 4
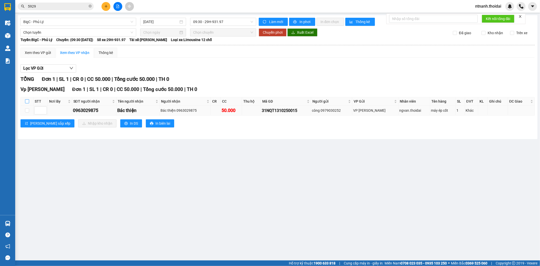
drag, startPoint x: 27, startPoint y: 101, endPoint x: 43, endPoint y: 115, distance: 21.2
click at [27, 101] on input "checkbox" at bounding box center [27, 101] width 4 height 4
checkbox input "true"
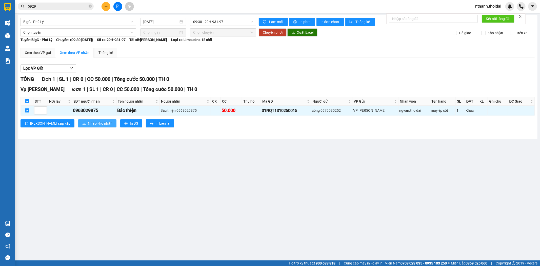
click at [88, 125] on span "Nhập kho nhận" at bounding box center [100, 124] width 25 height 6
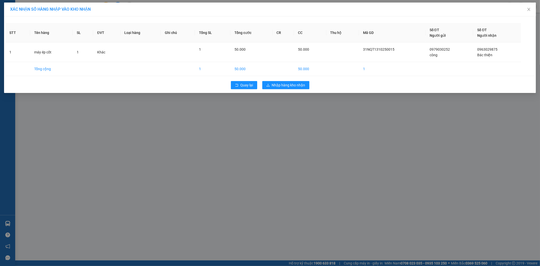
click at [280, 79] on div "Quay lại Nhập hàng kho nhận" at bounding box center [270, 85] width 530 height 13
click at [281, 84] on span "Nhập hàng kho nhận" at bounding box center [288, 85] width 33 height 6
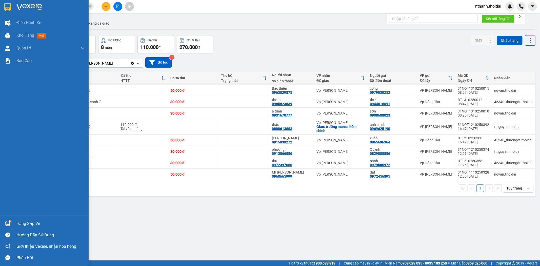
drag, startPoint x: 12, startPoint y: 221, endPoint x: 21, endPoint y: 221, distance: 8.4
click at [12, 221] on div "Hàng sắp về" at bounding box center [44, 223] width 89 height 11
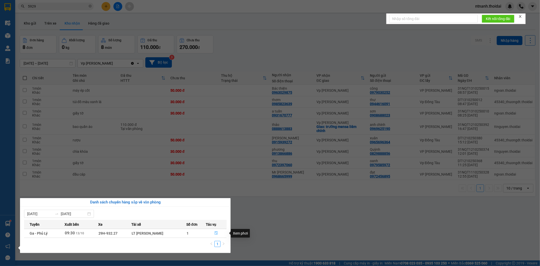
click at [215, 235] on span "file-done" at bounding box center [216, 233] width 4 height 4
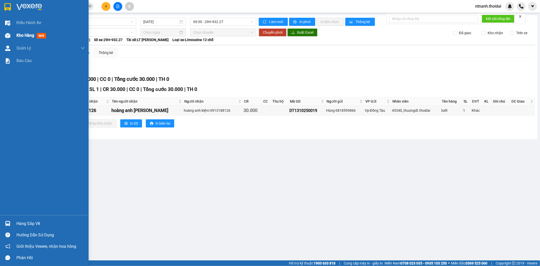
click at [15, 36] on div "Kho hàng mới" at bounding box center [44, 35] width 89 height 13
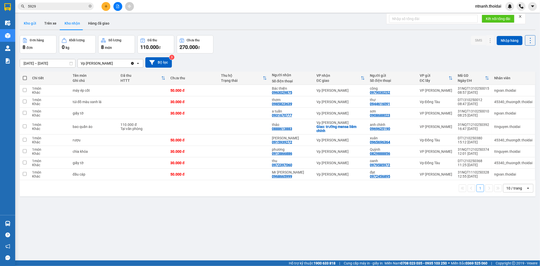
click at [29, 22] on button "Kho gửi" at bounding box center [30, 23] width 21 height 12
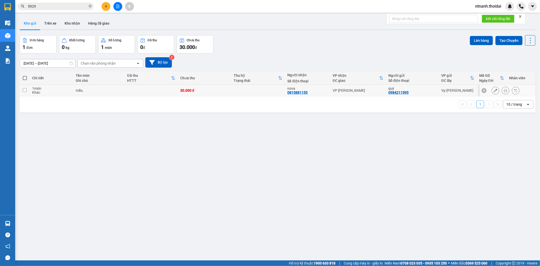
click at [92, 90] on div "mẫu" at bounding box center [99, 90] width 47 height 4
checkbox input "true"
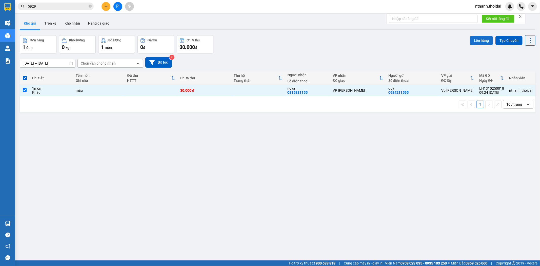
click at [471, 42] on button "Lên hàng" at bounding box center [481, 40] width 23 height 9
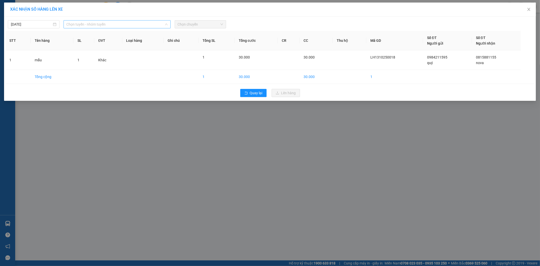
click at [117, 23] on span "Chọn tuyến - nhóm tuyến" at bounding box center [117, 25] width 101 height 8
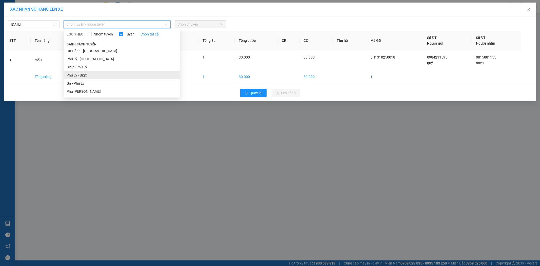
drag, startPoint x: 103, startPoint y: 70, endPoint x: 102, endPoint y: 75, distance: 5.4
click at [102, 75] on ul "Hà Đông - [GEOGRAPHIC_DATA] Phủ Lý - Hà Đông BigC - Phủ [PERSON_NAME] [PERSON_N…" at bounding box center [122, 71] width 116 height 49
click at [105, 74] on li "Phủ Lý - BigC" at bounding box center [122, 75] width 116 height 8
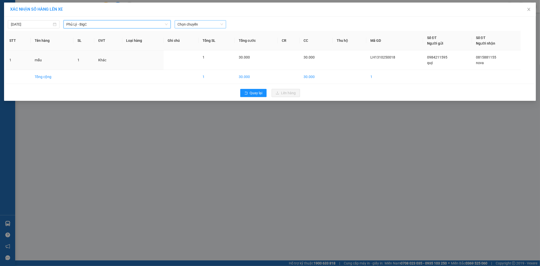
click at [201, 27] on span "Chọn chuyến" at bounding box center [201, 25] width 46 height 8
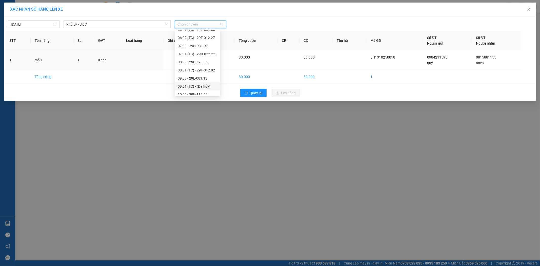
scroll to position [65, 0]
click at [196, 63] on div "10:00 - 29K-119.09" at bounding box center [198, 66] width 46 height 8
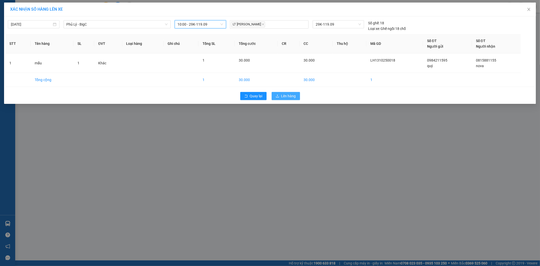
click at [289, 96] on span "Lên hàng" at bounding box center [288, 96] width 15 height 6
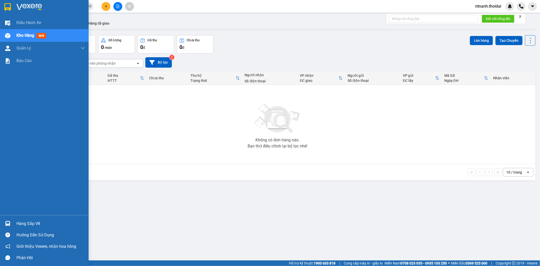
click at [14, 221] on div "Hàng sắp về" at bounding box center [44, 223] width 89 height 11
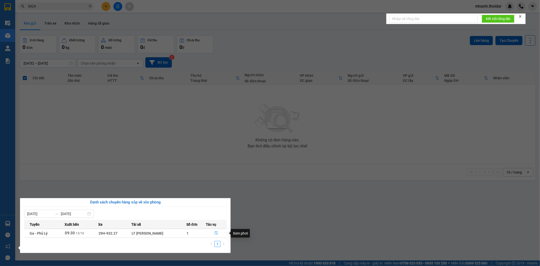
click at [210, 236] on button "button" at bounding box center [216, 233] width 20 height 8
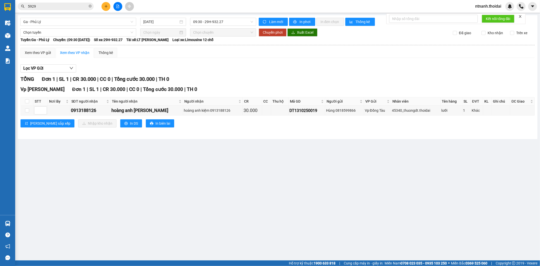
click at [215, 232] on main "Ga - [GEOGRAPHIC_DATA] [DATE] 09:30 - 29H-932.27 Làm mới In phơi In đơn chọn Th…" at bounding box center [270, 130] width 540 height 260
click at [29, 101] on input "checkbox" at bounding box center [27, 101] width 4 height 4
checkbox input "true"
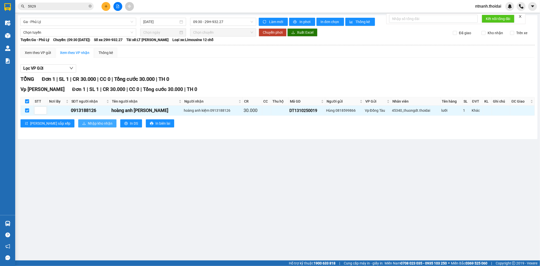
click at [88, 125] on span "Nhập kho nhận" at bounding box center [100, 124] width 25 height 6
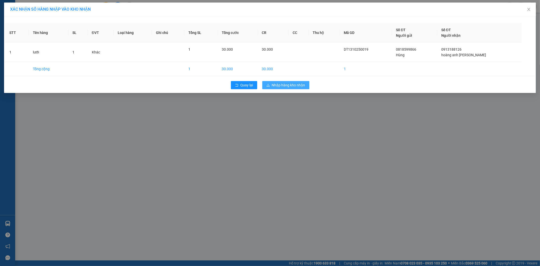
click at [285, 85] on span "Nhập hàng kho nhận" at bounding box center [288, 85] width 33 height 6
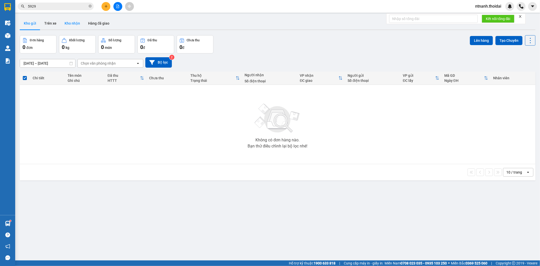
click at [73, 20] on button "Kho nhận" at bounding box center [73, 23] width 24 height 12
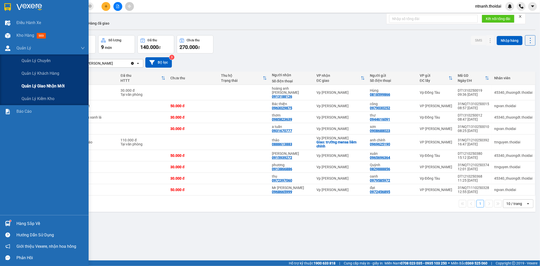
click at [46, 87] on span "Quản lý giao nhận mới" at bounding box center [43, 86] width 43 height 6
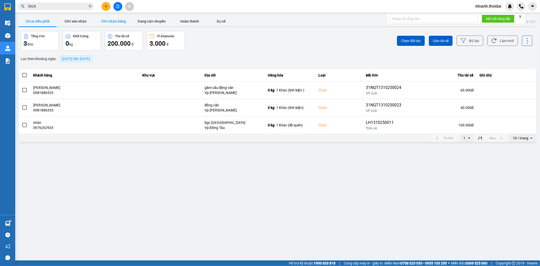
click at [125, 19] on button "Chờ nhận hàng" at bounding box center [114, 21] width 38 height 10
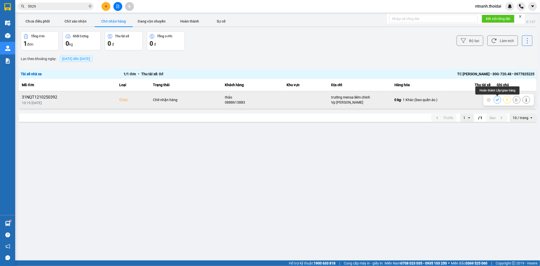
click at [501, 100] on button at bounding box center [497, 99] width 7 height 9
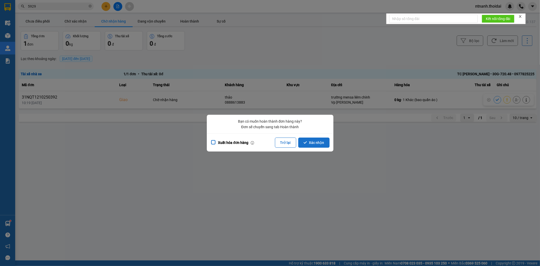
click at [319, 145] on button "Xác nhận" at bounding box center [313, 143] width 31 height 10
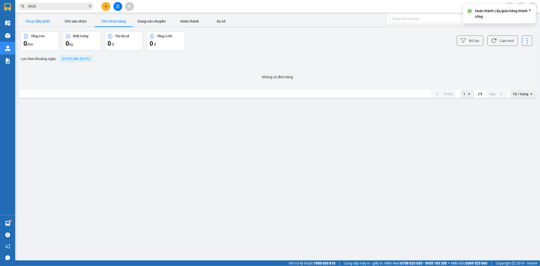
click at [46, 21] on button "Chưa điều phối" at bounding box center [38, 21] width 38 height 10
